Goal: Use online tool/utility: Utilize a website feature to perform a specific function

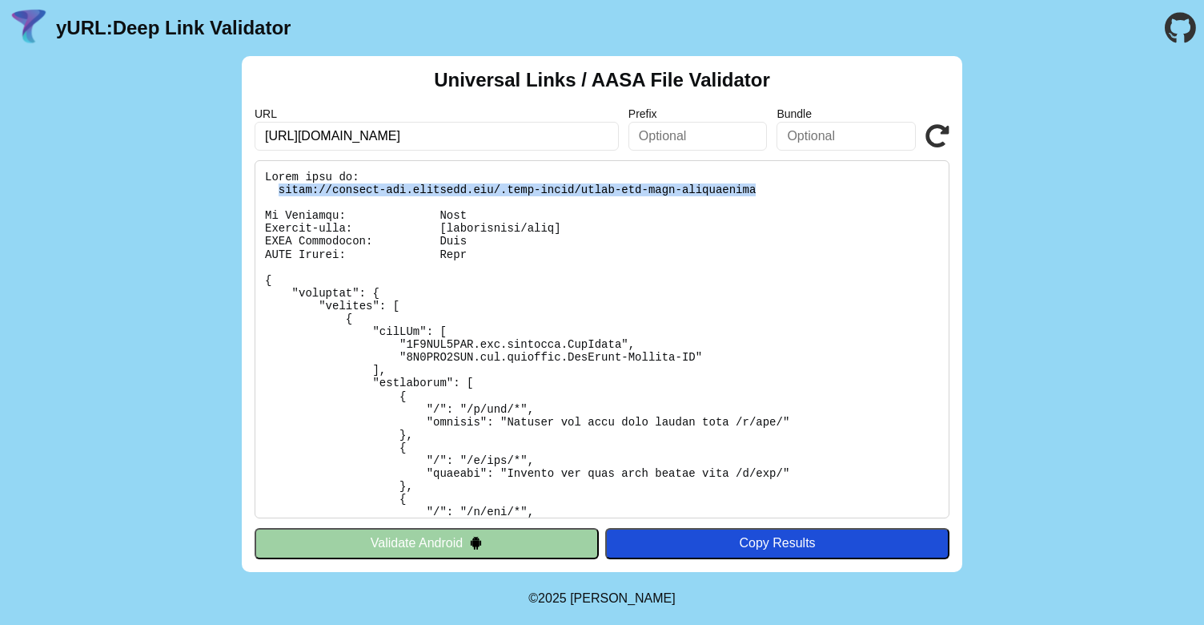
drag, startPoint x: 278, startPoint y: 187, endPoint x: 781, endPoint y: 192, distance: 502.9
click at [781, 192] on pre at bounding box center [602, 339] width 695 height 358
copy pre "[URL][DOMAIN_NAME]"
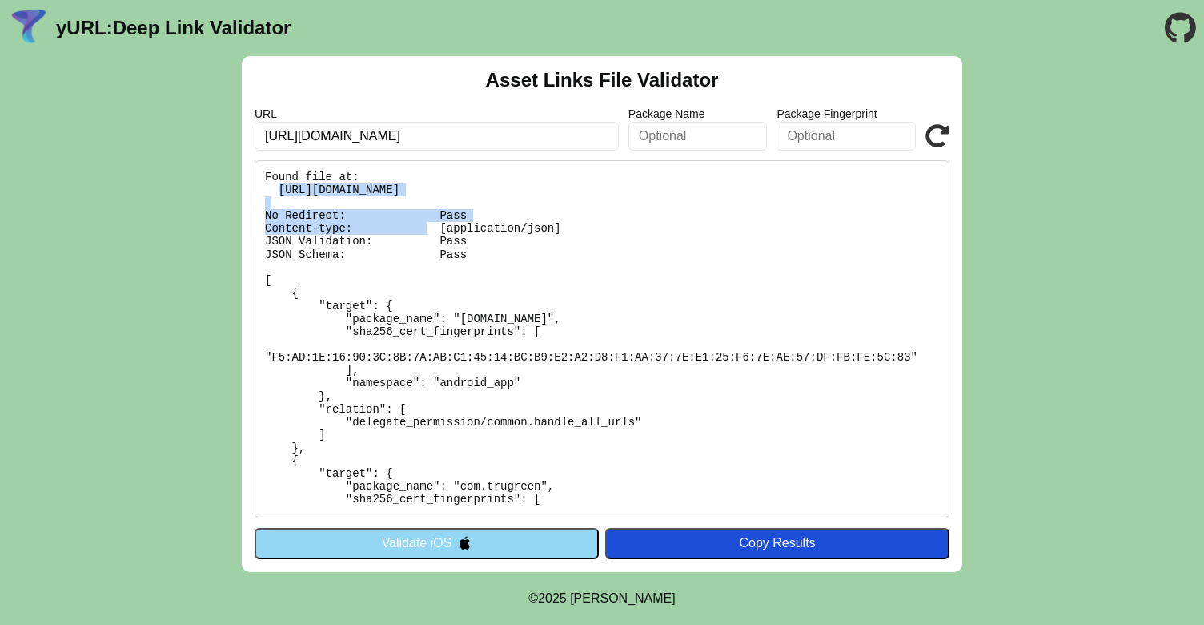
drag, startPoint x: 280, startPoint y: 189, endPoint x: 709, endPoint y: 191, distance: 428.4
click at [709, 191] on pre "Found file at: https://movable-ink.trugreen.com/.well-known/assetlinks.json No …" at bounding box center [602, 339] width 695 height 358
copy pre "https://movable-ink.trugreen.com/.well-known/assetlinks.json"
